Goal: Task Accomplishment & Management: Complete application form

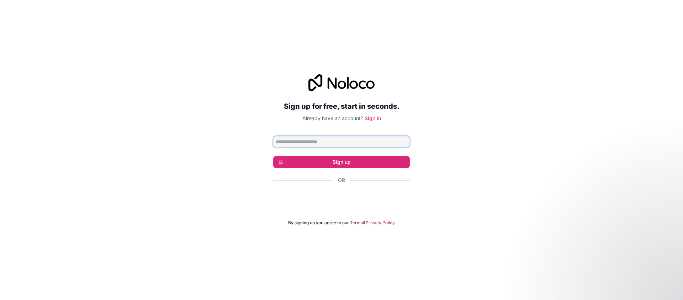
click at [312, 138] on input "Email address" at bounding box center [341, 141] width 137 height 11
type input "**********"
click at [327, 159] on button "Sign up" at bounding box center [341, 162] width 137 height 12
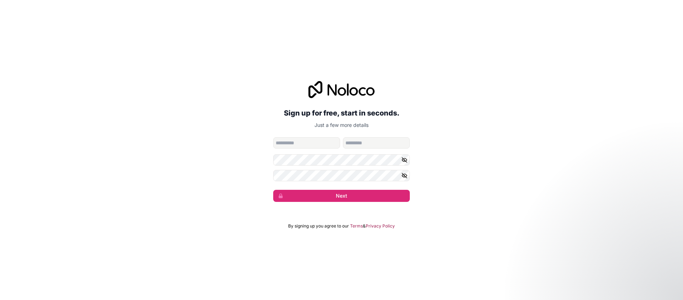
drag, startPoint x: 311, startPoint y: 150, endPoint x: 313, endPoint y: 147, distance: 4.0
click at [311, 150] on form "**********" at bounding box center [341, 169] width 137 height 65
click at [313, 146] on input "given-name" at bounding box center [306, 142] width 67 height 11
type input "**********"
type input "*"
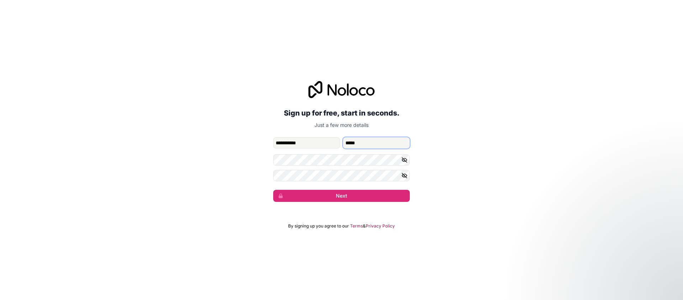
type input "*****"
click at [370, 193] on button "Next" at bounding box center [341, 196] width 137 height 12
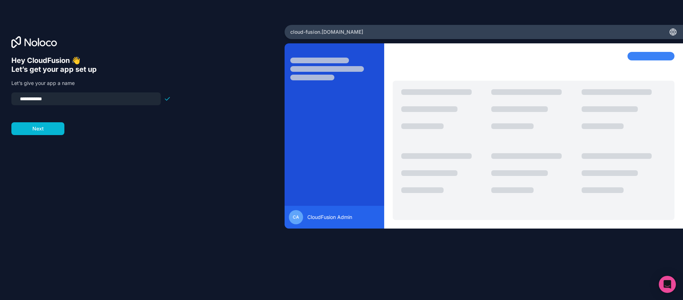
drag, startPoint x: 75, startPoint y: 97, endPoint x: 0, endPoint y: 104, distance: 75.8
click at [0, 104] on div "**********" at bounding box center [142, 150] width 285 height 250
click at [37, 102] on input "**********" at bounding box center [86, 99] width 141 height 10
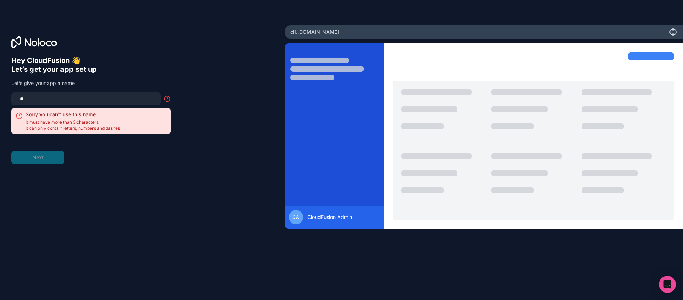
type input "*"
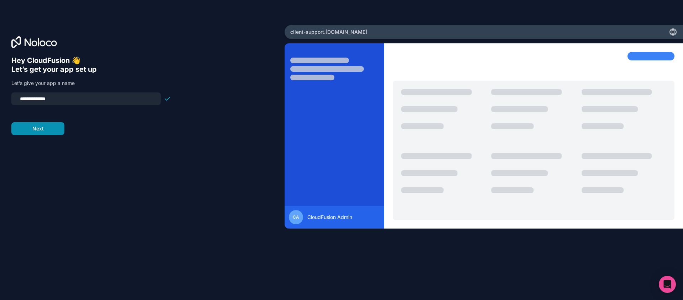
type input "**********"
click at [39, 128] on button "Next" at bounding box center [37, 128] width 53 height 13
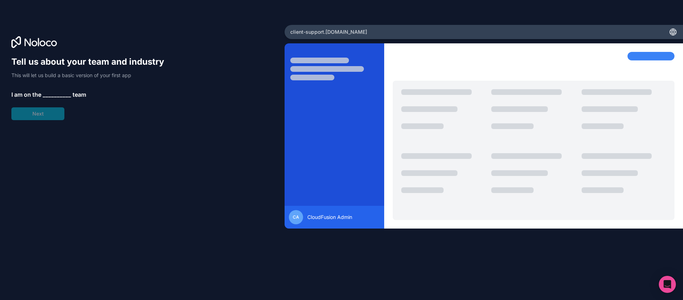
click at [51, 94] on span "__________" at bounding box center [57, 94] width 28 height 9
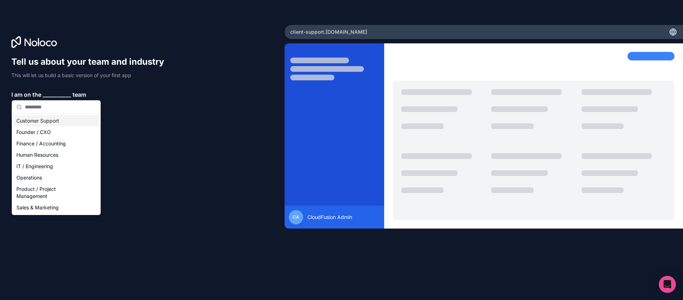
click at [45, 117] on div "Customer Support" at bounding box center [56, 120] width 85 height 11
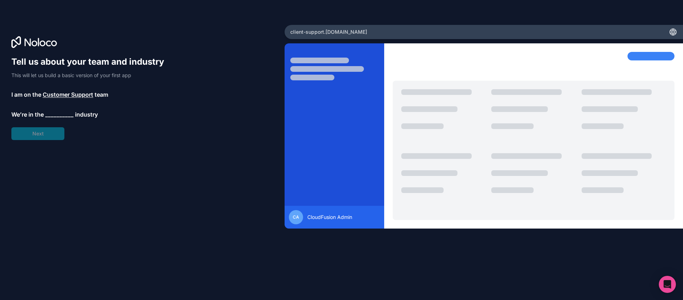
click at [51, 117] on span "__________" at bounding box center [59, 114] width 28 height 9
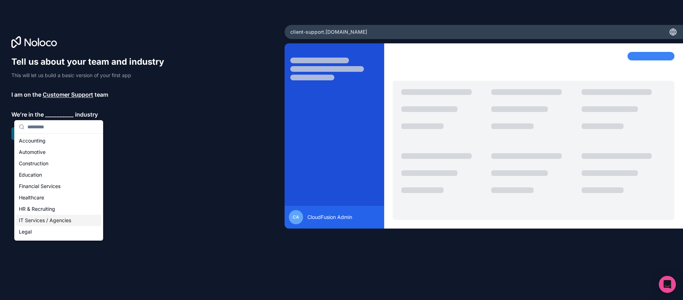
click at [36, 216] on div "IT Services / Agencies" at bounding box center [58, 220] width 85 height 11
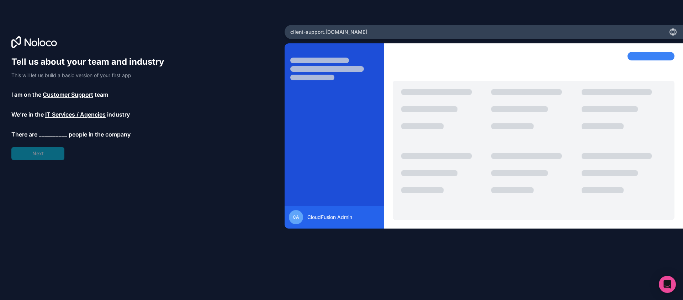
click at [56, 137] on span "__________" at bounding box center [53, 134] width 28 height 9
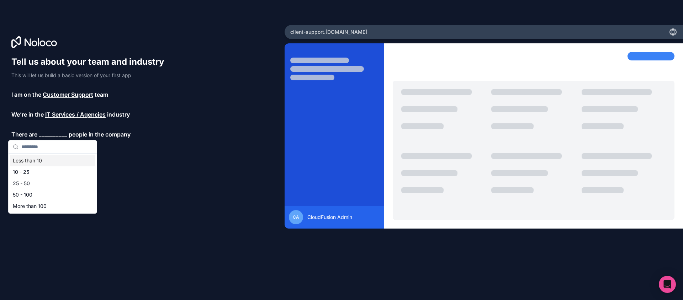
click at [49, 147] on input "text" at bounding box center [56, 147] width 71 height 13
click at [43, 161] on div "Less than 10" at bounding box center [52, 160] width 85 height 11
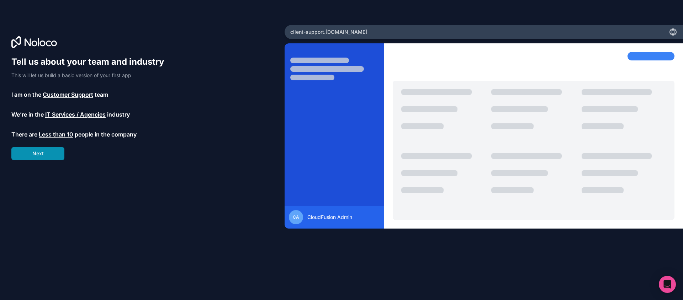
click at [47, 152] on button "Next" at bounding box center [37, 153] width 53 height 13
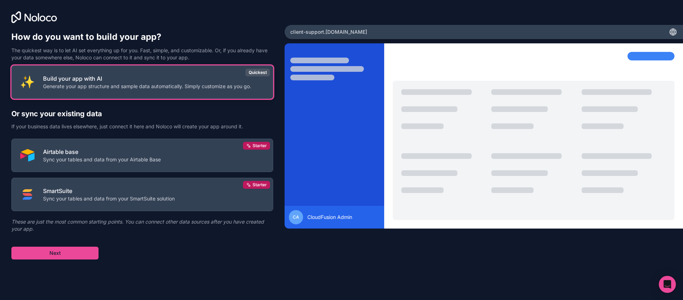
click at [154, 85] on p "Generate your app structure and sample data automatically. Simply customize as …" at bounding box center [147, 86] width 208 height 7
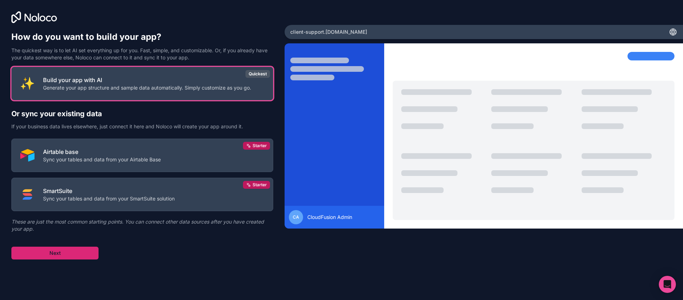
click at [61, 252] on button "Next" at bounding box center [54, 253] width 87 height 13
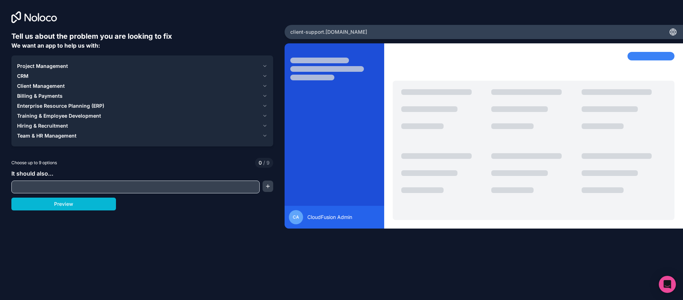
click at [43, 85] on span "Client Management" at bounding box center [41, 86] width 48 height 7
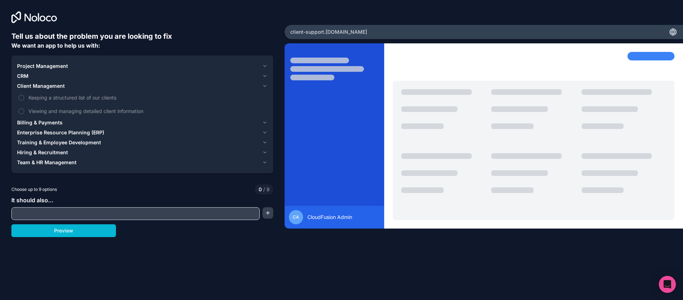
click at [26, 77] on span "CRM" at bounding box center [22, 76] width 11 height 7
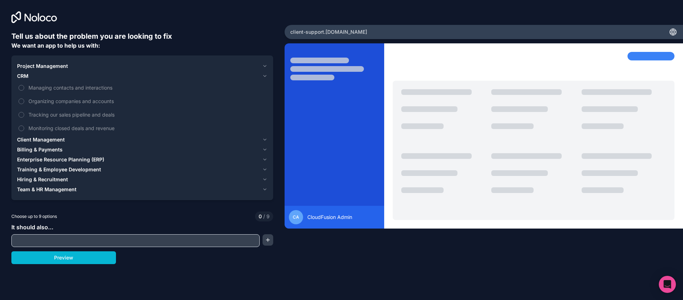
click at [30, 65] on span "Project Management" at bounding box center [42, 66] width 51 height 7
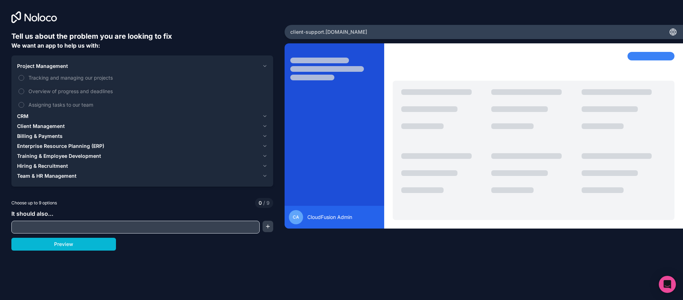
click at [25, 125] on span "Client Management" at bounding box center [41, 126] width 48 height 7
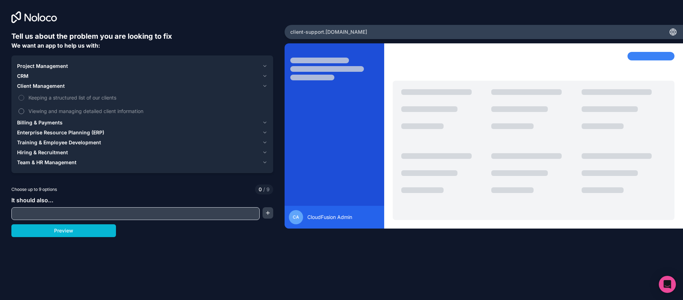
click at [51, 110] on span "Viewing and managing detailed client information" at bounding box center [147, 110] width 238 height 7
click at [24, 110] on button "Viewing and managing detailed client information" at bounding box center [22, 112] width 6 height 6
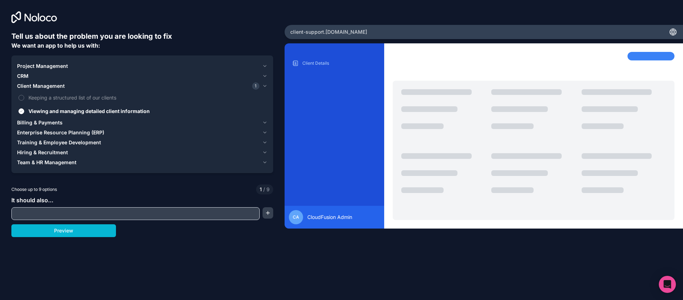
click at [44, 161] on span "Team & HR Management" at bounding box center [46, 162] width 59 height 7
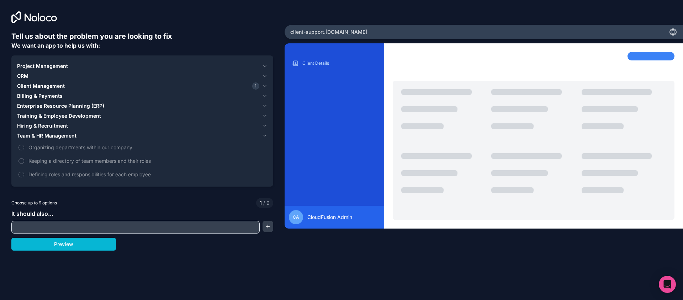
click at [50, 127] on span "Hiring & Recruitment" at bounding box center [42, 125] width 51 height 7
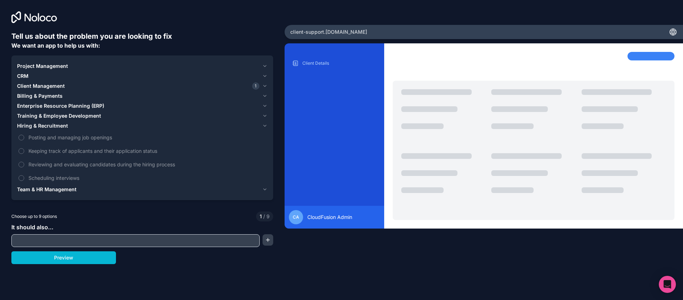
click at [50, 116] on span "Training & Employee Development" at bounding box center [59, 115] width 84 height 7
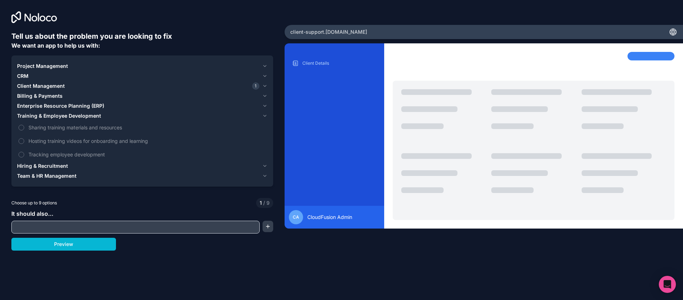
click at [49, 105] on span "Enterprise Resource Planning (ERP)" at bounding box center [60, 105] width 87 height 7
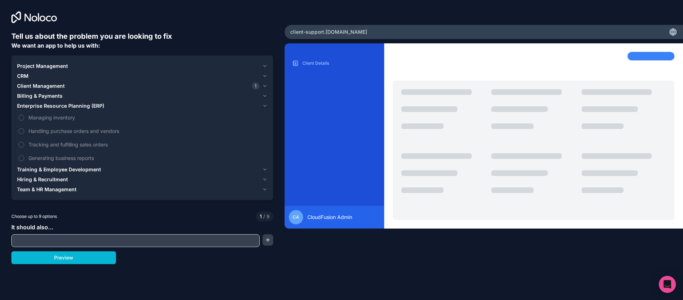
click at [45, 94] on span "Billing & Payments" at bounding box center [40, 96] width 46 height 7
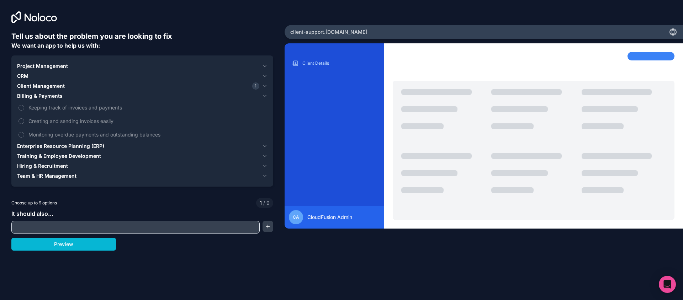
click at [41, 88] on span "Client Management" at bounding box center [41, 86] width 48 height 7
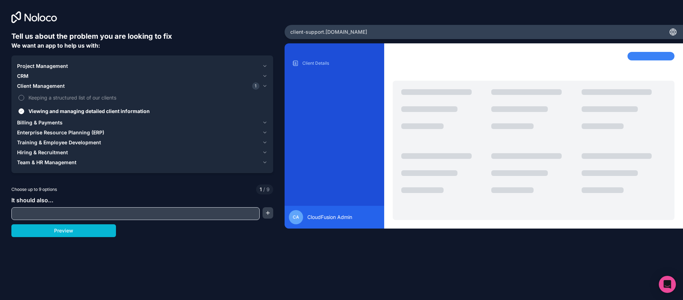
click at [37, 95] on span "Keeping a structured list of our clients" at bounding box center [147, 97] width 238 height 7
click at [24, 95] on button "Keeping a structured list of our clients" at bounding box center [22, 98] width 6 height 6
click at [30, 75] on div "CRM" at bounding box center [138, 76] width 242 height 7
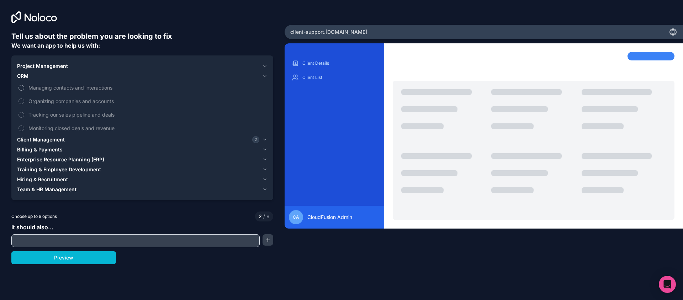
click at [35, 86] on span "Managing contacts and interactions" at bounding box center [147, 87] width 238 height 7
click at [24, 86] on button "Managing contacts and interactions" at bounding box center [22, 88] width 6 height 6
click at [35, 100] on span "Organizing companies and accounts" at bounding box center [147, 101] width 238 height 7
click at [24, 100] on button "Organizing companies and accounts" at bounding box center [22, 102] width 6 height 6
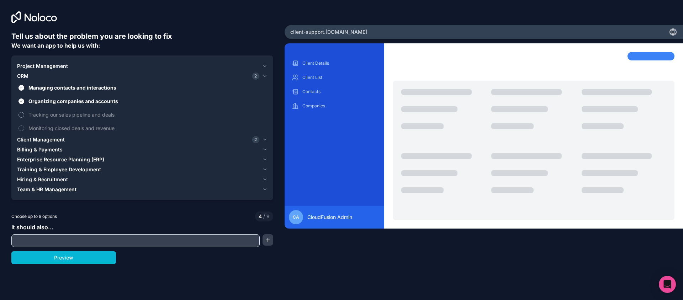
click at [35, 115] on span "Tracking our sales pipeline and deals" at bounding box center [147, 114] width 238 height 7
click at [24, 115] on button "Tracking our sales pipeline and deals" at bounding box center [22, 115] width 6 height 6
click at [37, 114] on span "Tracking our sales pipeline and deals" at bounding box center [147, 114] width 238 height 7
click at [24, 114] on button "Tracking our sales pipeline and deals" at bounding box center [22, 115] width 6 height 6
click at [36, 65] on span "Project Management" at bounding box center [42, 66] width 51 height 7
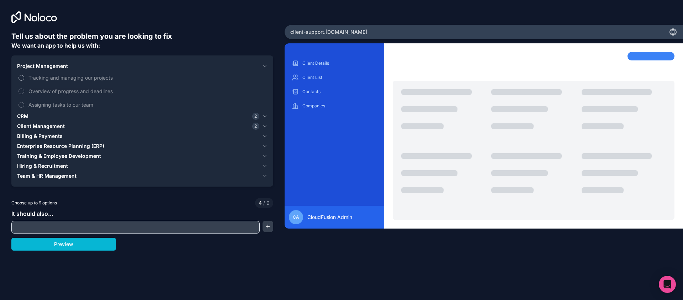
click at [37, 77] on span "Tracking and managing our projects" at bounding box center [147, 77] width 238 height 7
click at [24, 77] on button "Tracking and managing our projects" at bounding box center [22, 78] width 6 height 6
click at [37, 90] on span "Overview of progress and deadlines" at bounding box center [147, 91] width 238 height 7
click at [24, 90] on button "Overview of progress and deadlines" at bounding box center [22, 92] width 6 height 6
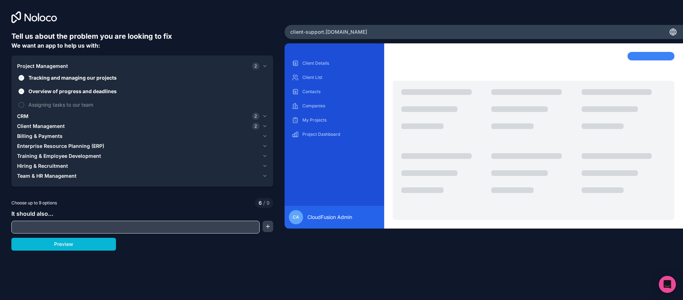
click at [58, 224] on input "text" at bounding box center [135, 227] width 245 height 10
click at [61, 242] on button "Preview" at bounding box center [63, 244] width 105 height 13
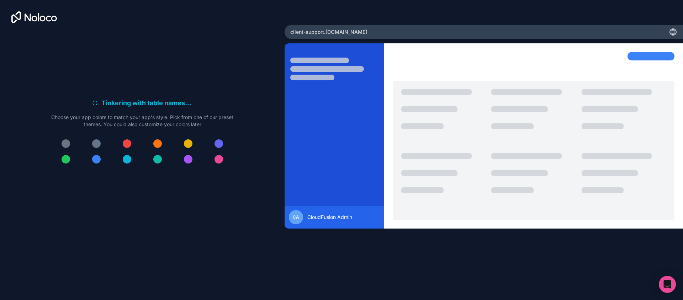
click at [96, 160] on div at bounding box center [96, 159] width 9 height 9
